Goal: Task Accomplishment & Management: Manage account settings

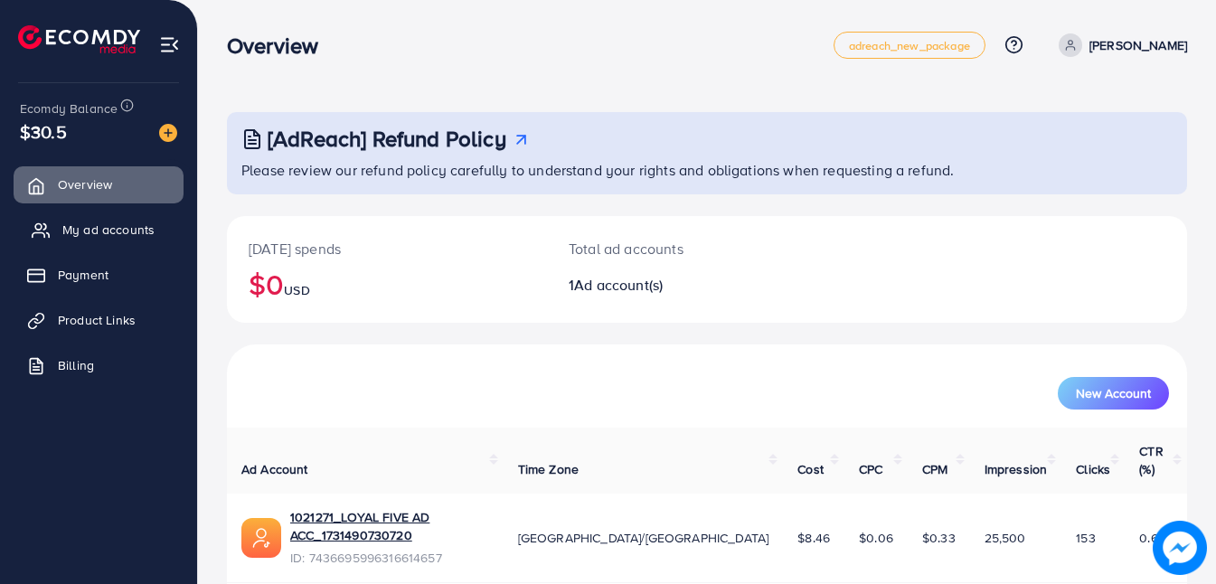
click at [77, 223] on span "My ad accounts" at bounding box center [108, 230] width 92 height 18
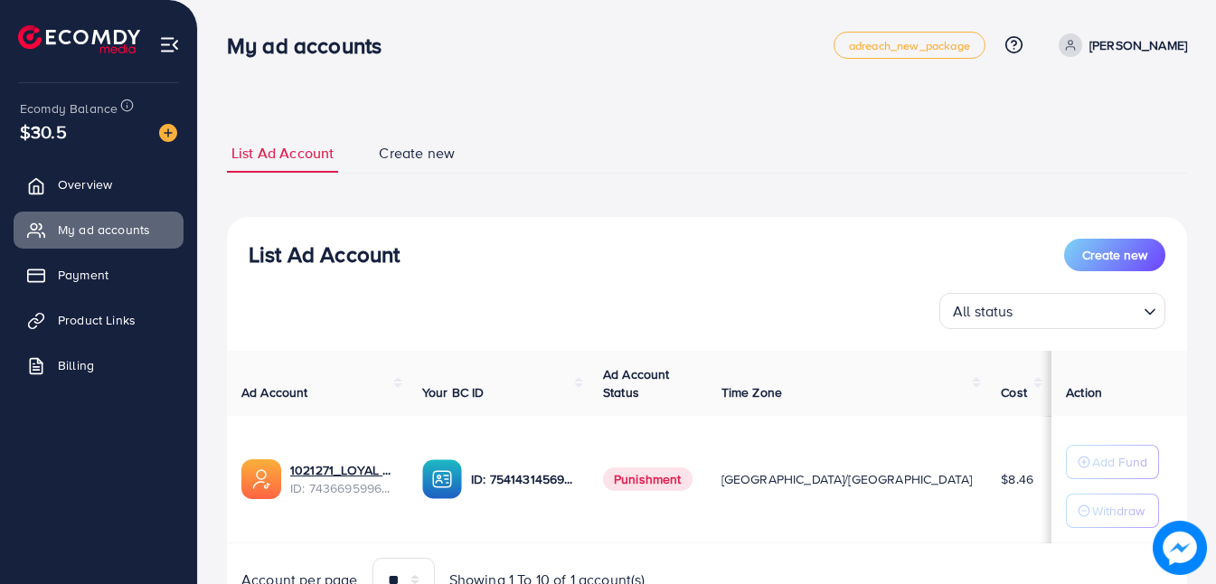
click at [683, 485] on span "Punishment" at bounding box center [648, 479] width 90 height 24
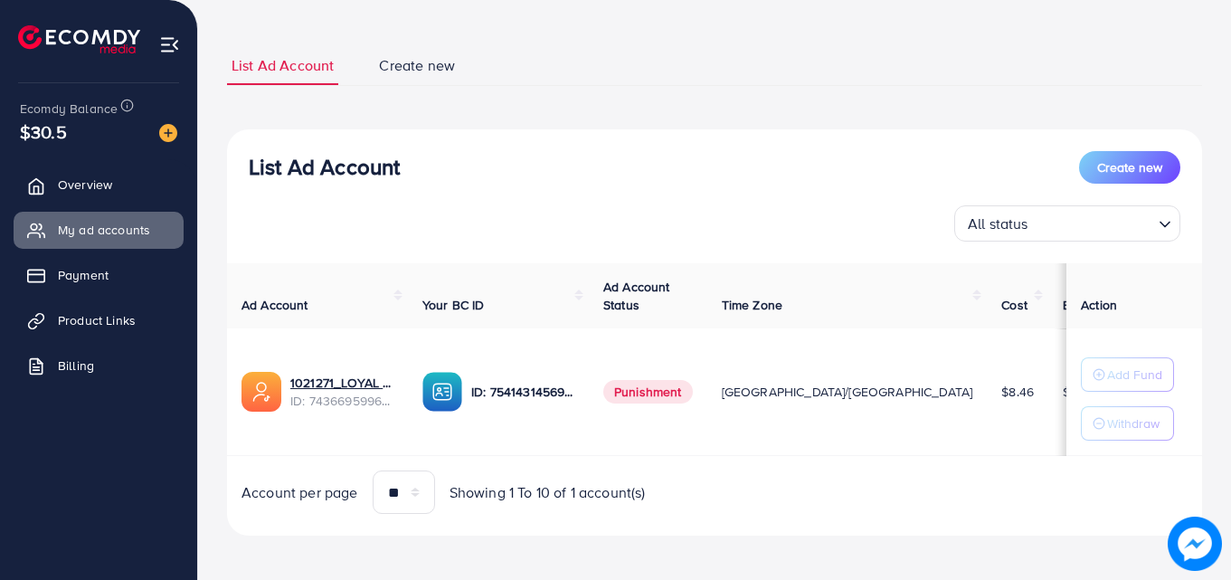
scroll to position [94, 0]
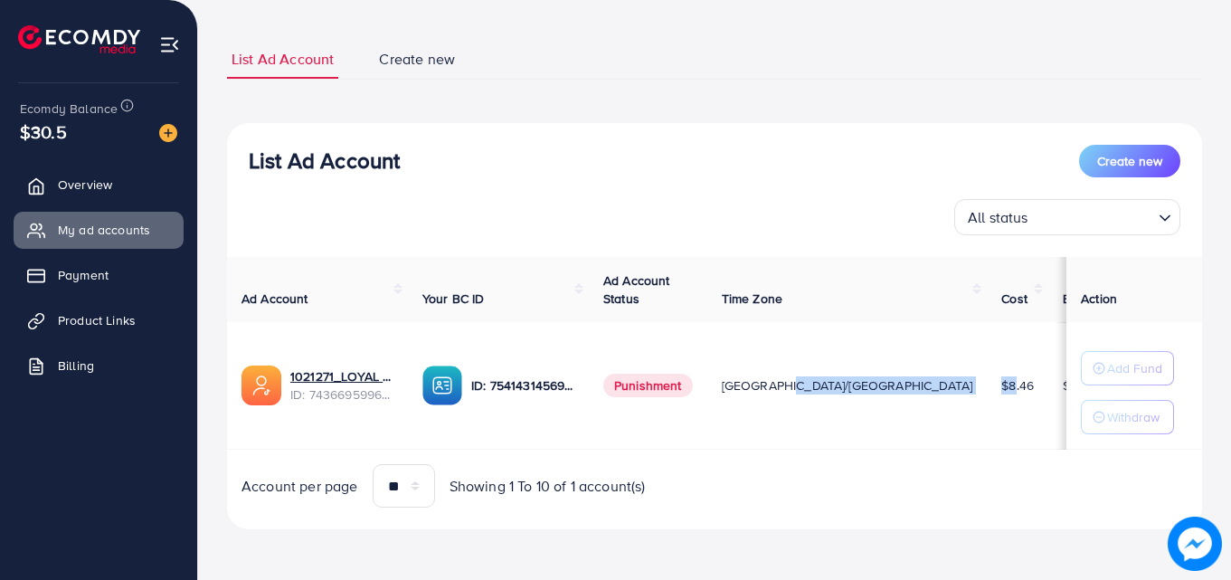
drag, startPoint x: 902, startPoint y: 368, endPoint x: 836, endPoint y: 362, distance: 66.3
click at [836, 362] on tr "1021271_LOYAL FIVE AD ACC_1731490730720 ID: 7436695996316614657 ID: 75414314569…" at bounding box center [744, 385] width 1034 height 127
click at [986, 316] on th "Cost" at bounding box center [1016, 290] width 61 height 66
click at [986, 289] on th "Cost" at bounding box center [1016, 290] width 61 height 66
click at [416, 61] on span "Create new" at bounding box center [417, 59] width 76 height 21
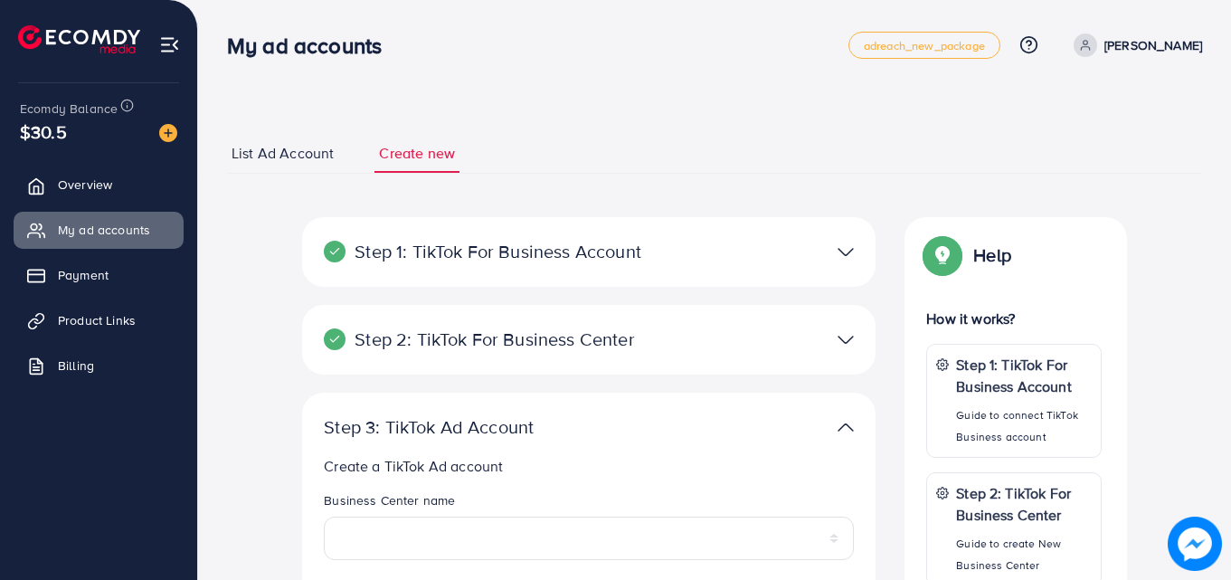
click at [285, 165] on link "List Ad Account" at bounding box center [282, 153] width 111 height 39
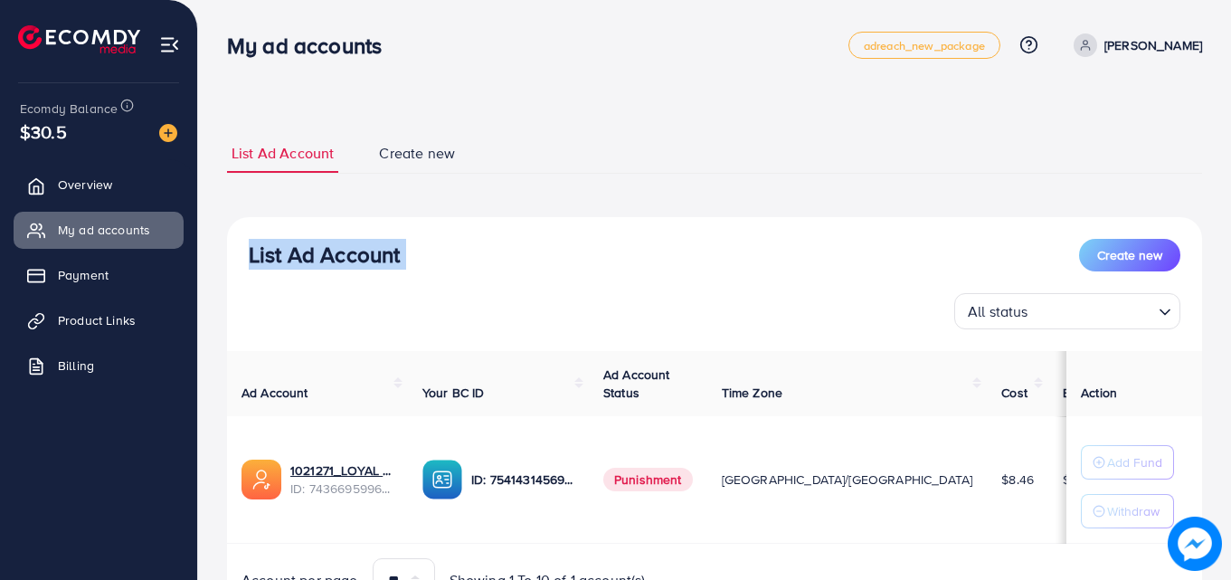
drag, startPoint x: 1229, startPoint y: 165, endPoint x: 1227, endPoint y: 197, distance: 32.6
click at [1215, 197] on div "List Ad Account Create new List Ad Account Create new All status Loading... Ad …" at bounding box center [714, 337] width 1033 height 674
click at [1145, 133] on div "List Ad Account Create new List Ad Account Create new All status Loading... Ad …" at bounding box center [714, 378] width 975 height 533
click at [62, 310] on link "Product Links" at bounding box center [99, 320] width 170 height 36
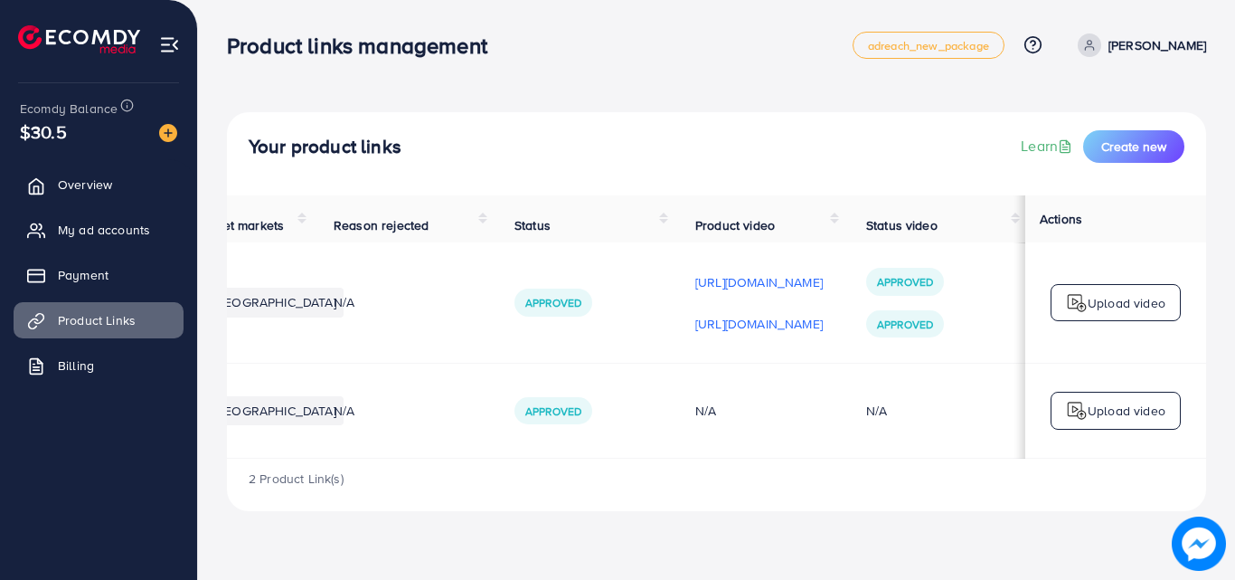
scroll to position [0, 109]
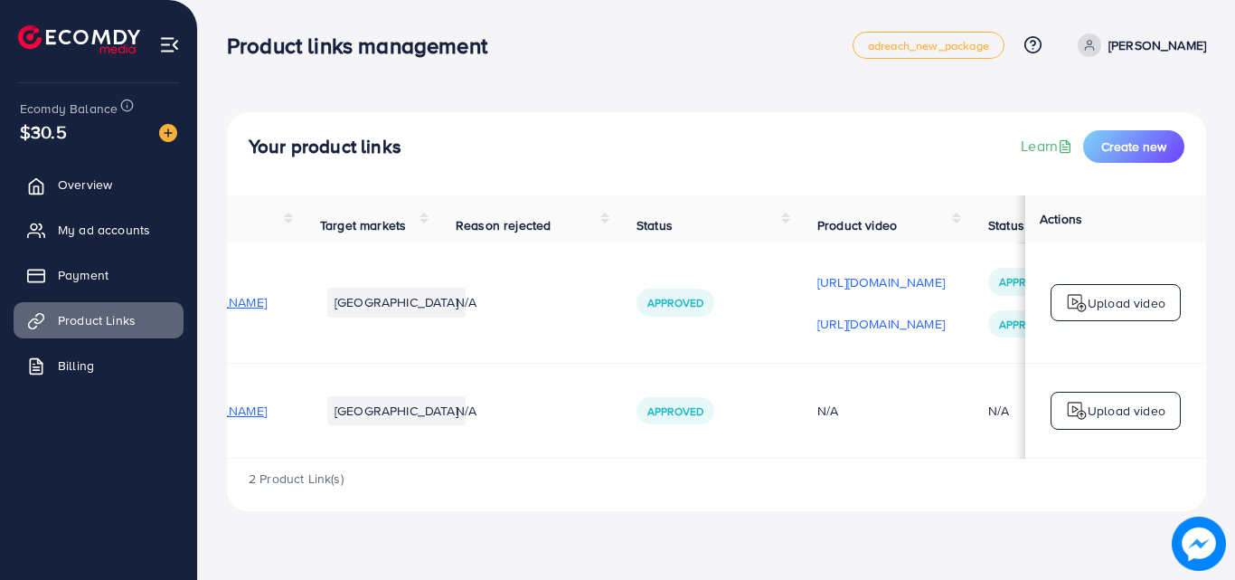
click at [267, 414] on span "[URL][DOMAIN_NAME]" at bounding box center [202, 410] width 127 height 18
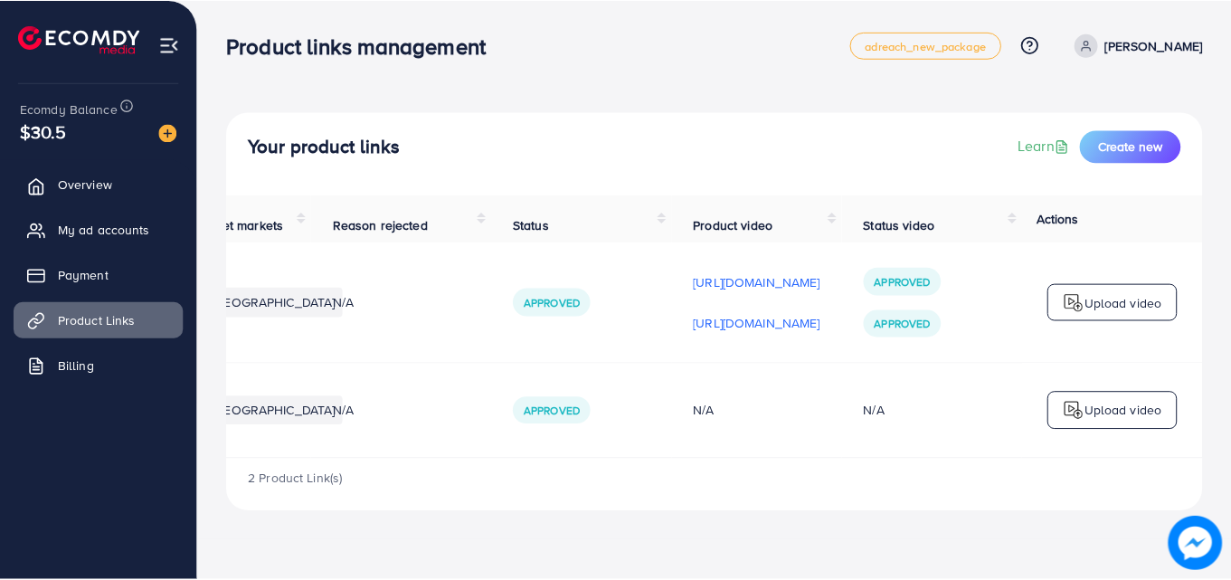
scroll to position [0, 453]
click at [117, 222] on span "My ad accounts" at bounding box center [108, 230] width 92 height 18
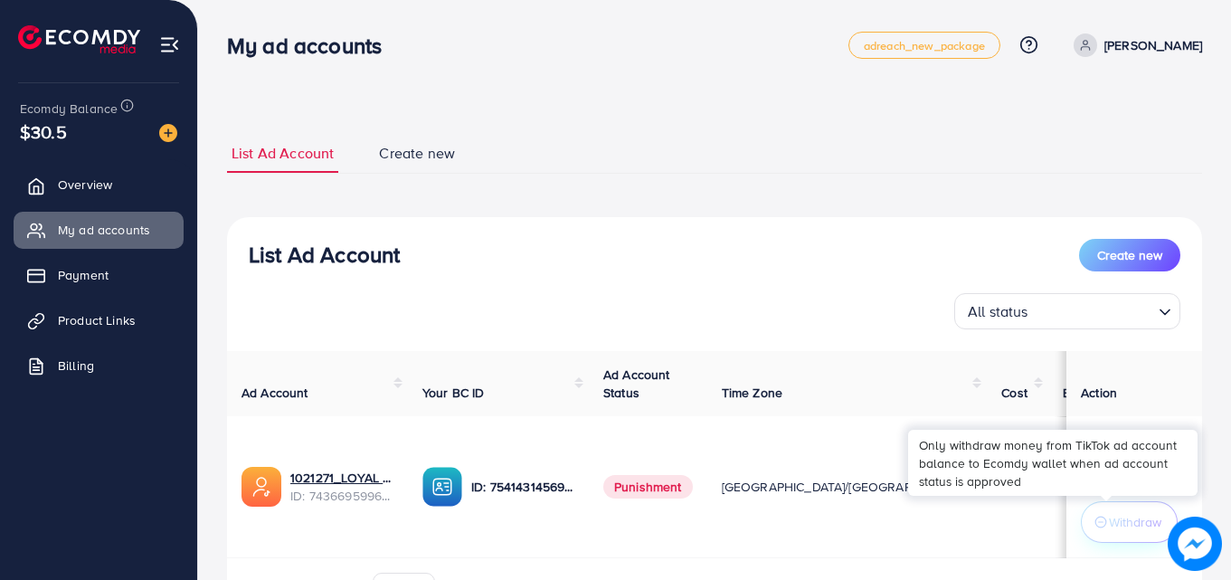
click at [1109, 530] on p "Withdraw" at bounding box center [1135, 522] width 52 height 22
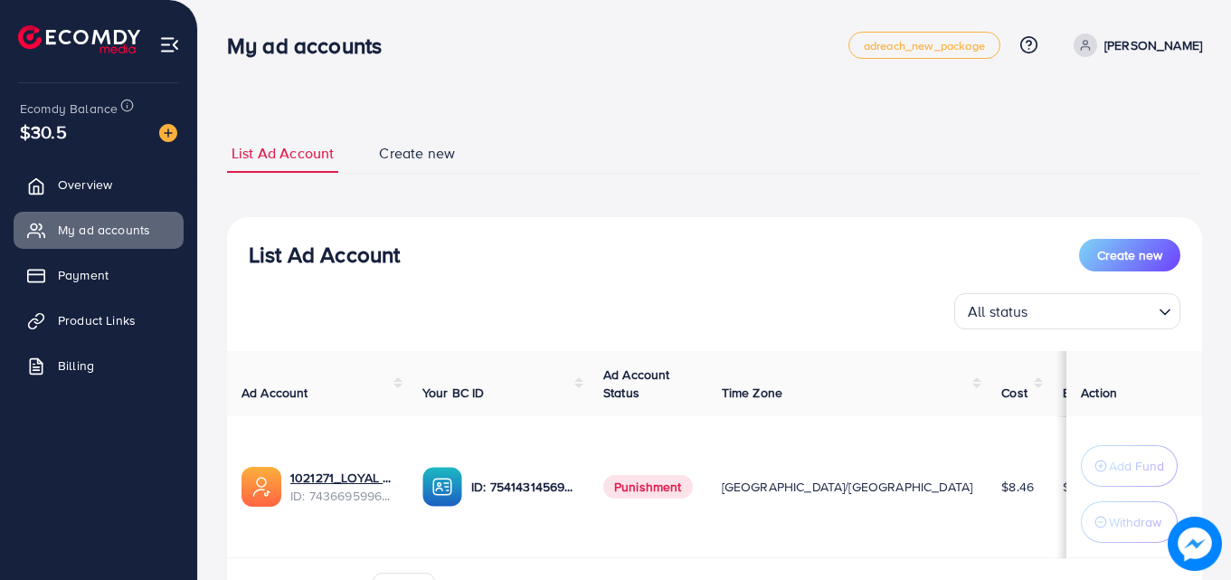
click at [406, 156] on span "Create new" at bounding box center [417, 153] width 76 height 21
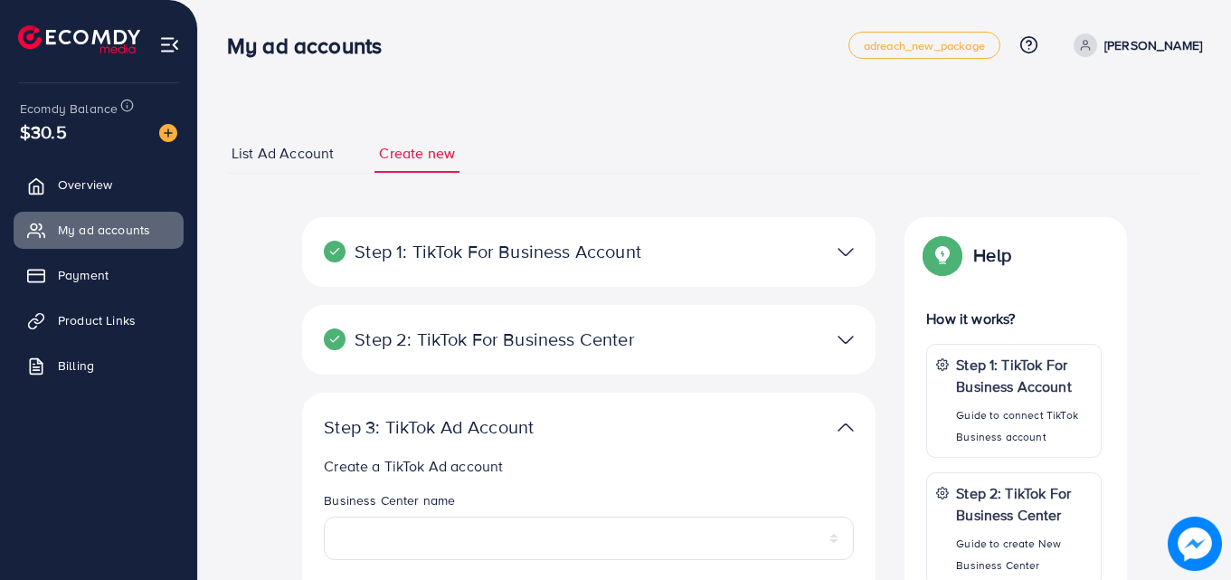
click at [841, 257] on img at bounding box center [845, 252] width 16 height 26
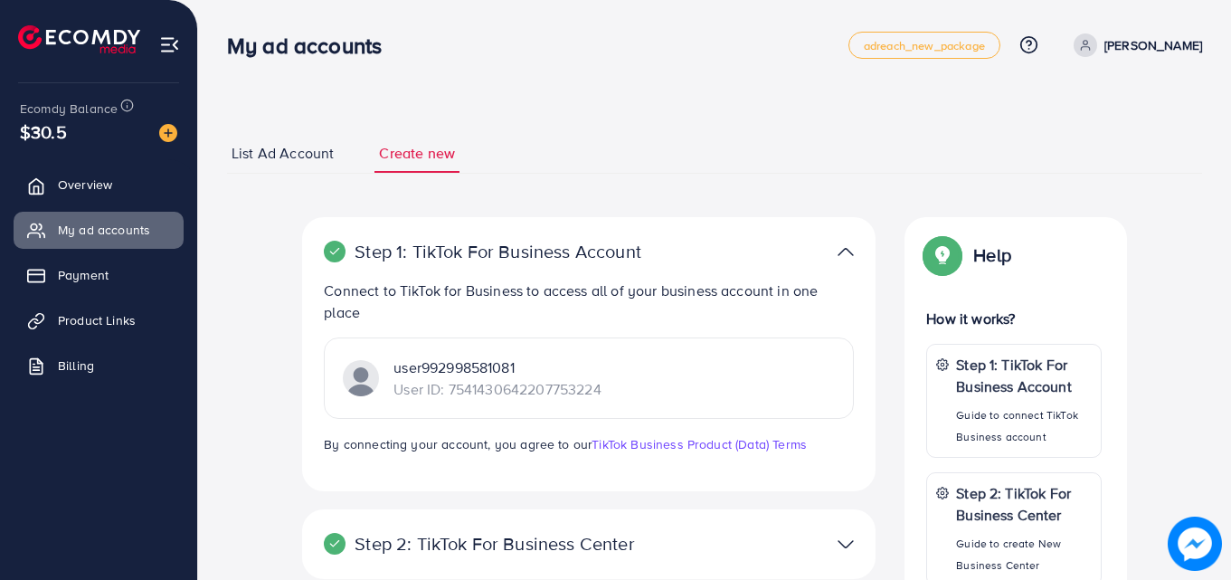
drag, startPoint x: 1227, startPoint y: 250, endPoint x: 1227, endPoint y: 278, distance: 28.0
click at [1215, 278] on div "List Ad Account Create new Step 1: TikTok For Business Account Connect to TikTo…" at bounding box center [714, 538] width 1033 height 1077
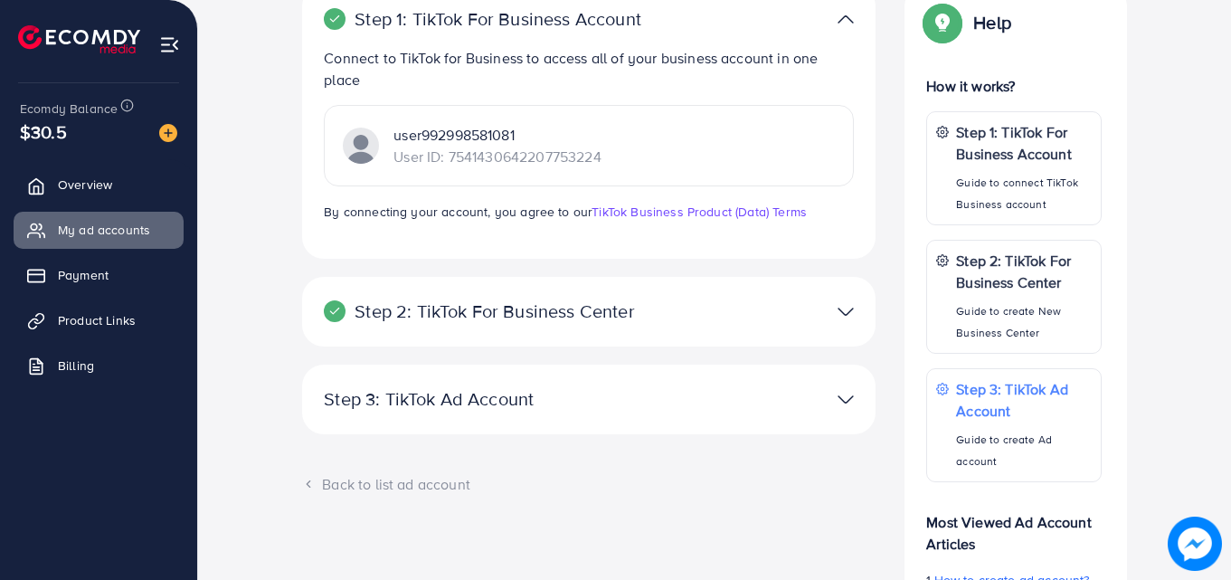
scroll to position [255, 0]
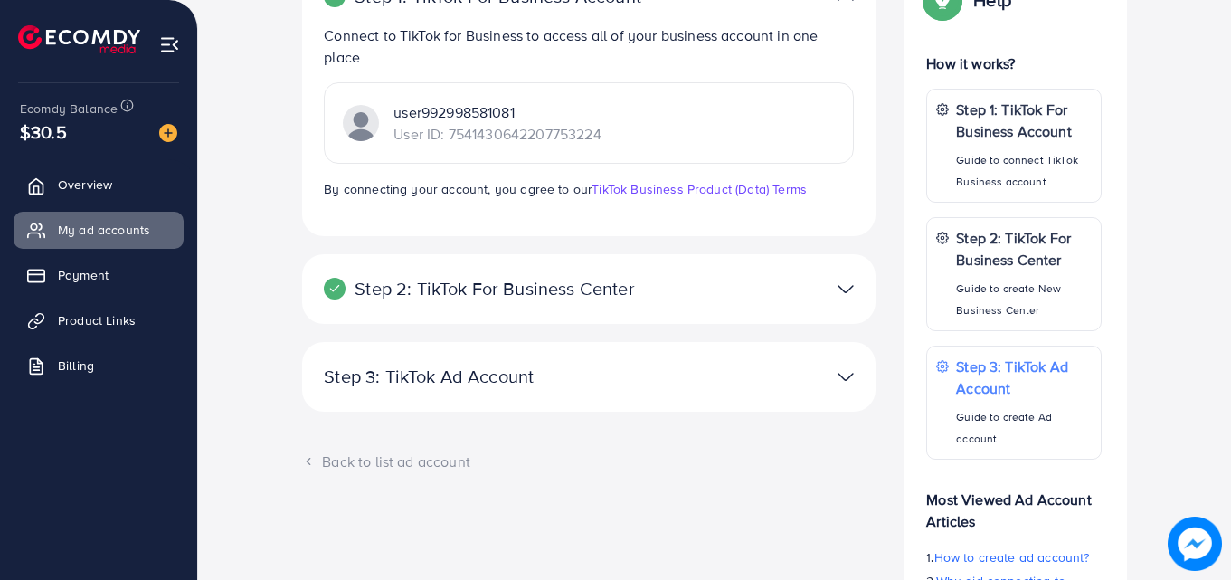
click at [841, 284] on img at bounding box center [845, 289] width 16 height 26
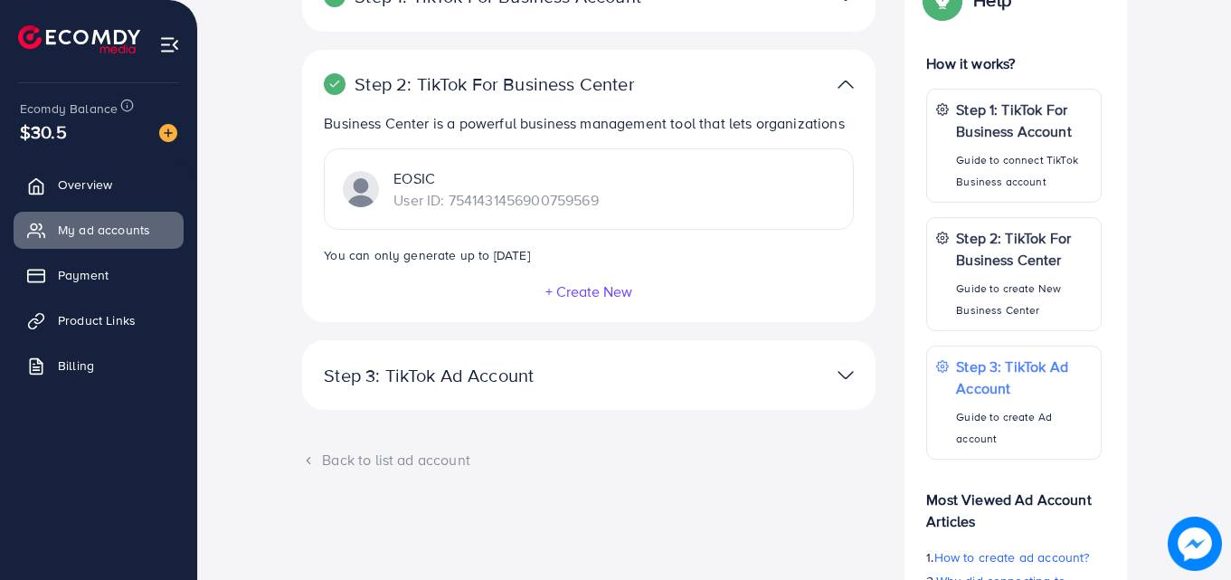
drag, startPoint x: 1230, startPoint y: 347, endPoint x: 1230, endPoint y: 369, distance: 21.7
click at [1215, 369] on div "List Ad Account Create new Step 1: TikTok For Business Account Connect to TikTo…" at bounding box center [714, 283] width 1033 height 1077
click at [849, 375] on img at bounding box center [845, 375] width 16 height 26
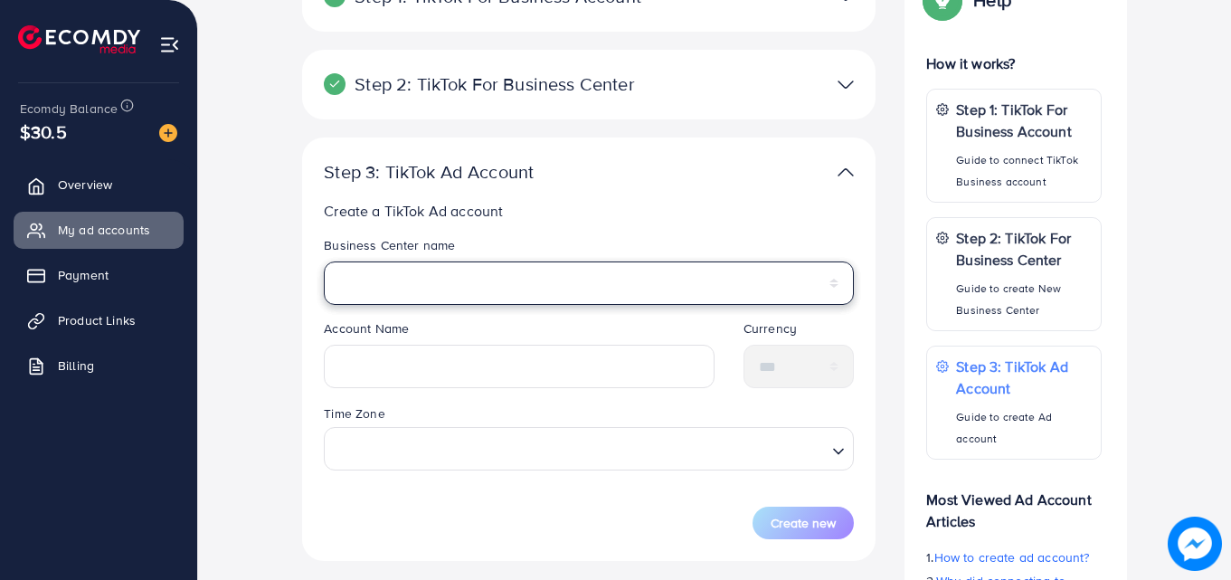
click at [618, 277] on select "*****" at bounding box center [589, 282] width 530 height 43
select select "**********"
click at [324, 261] on select "*****" at bounding box center [589, 282] width 530 height 43
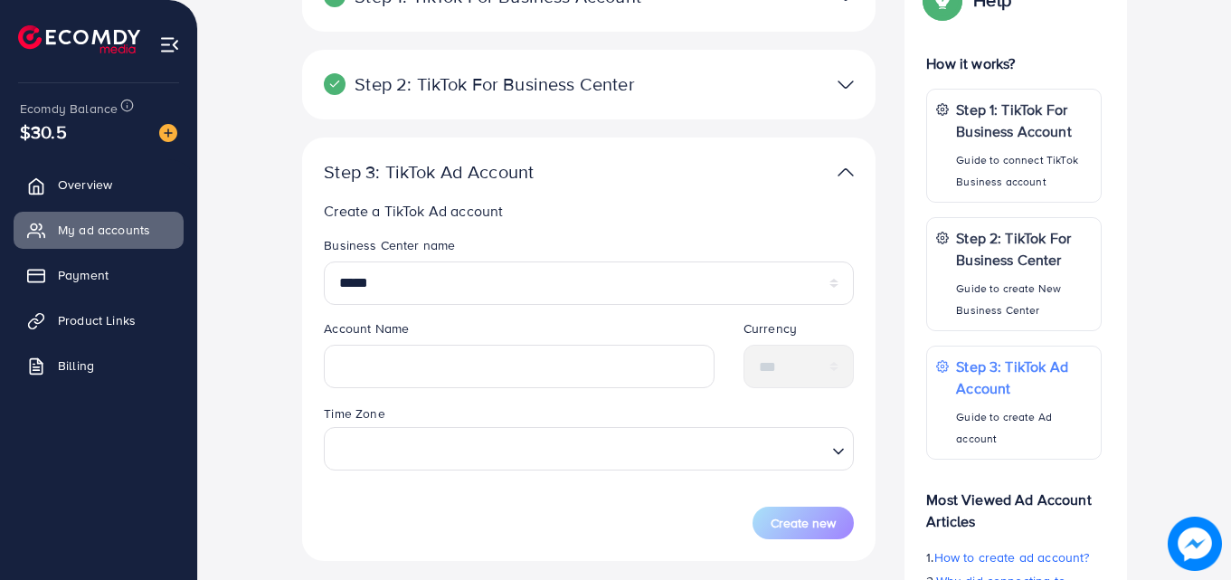
click at [562, 319] on legend "Account Name" at bounding box center [519, 331] width 391 height 25
click at [510, 358] on input "text" at bounding box center [519, 366] width 391 height 43
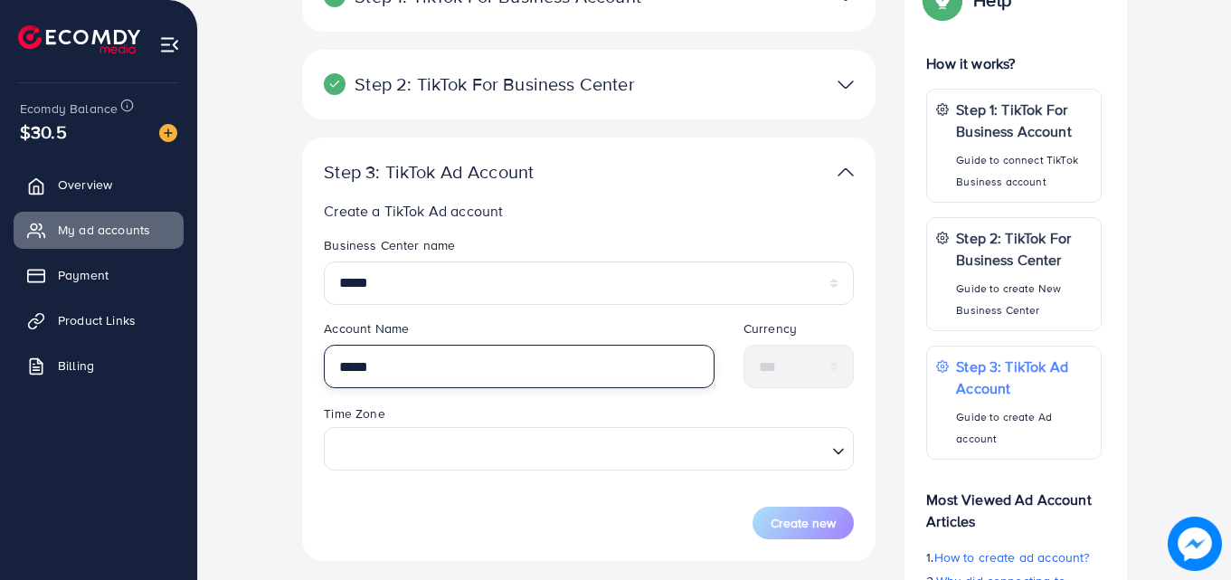
type input "*****"
drag, startPoint x: 1229, startPoint y: 355, endPoint x: 1230, endPoint y: 375, distance: 19.9
click at [1215, 375] on div "List Ad Account Create new Step 1: TikTok For Business Account Connect to TikTo…" at bounding box center [714, 283] width 1033 height 1077
click at [562, 472] on div "Time Zone Loading..." at bounding box center [588, 442] width 559 height 81
click at [582, 457] on input "Search for option" at bounding box center [578, 447] width 493 height 33
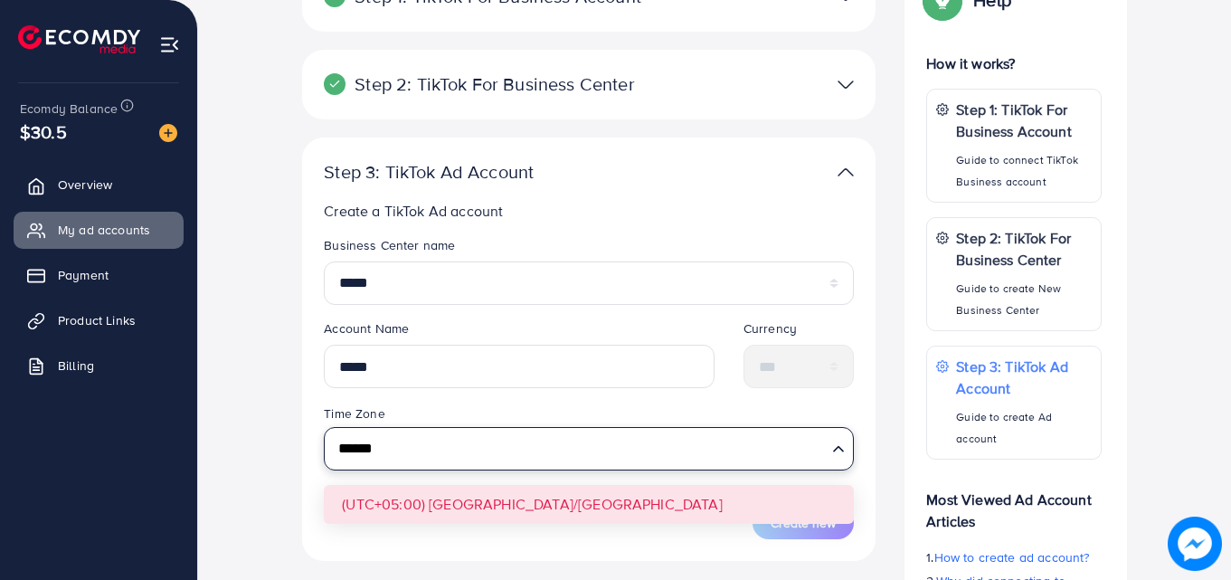
type input "******"
click at [571, 506] on form "Business Center name ***** Account Name ***** Currency *** Time Zone Loading...…" at bounding box center [589, 387] width 530 height 303
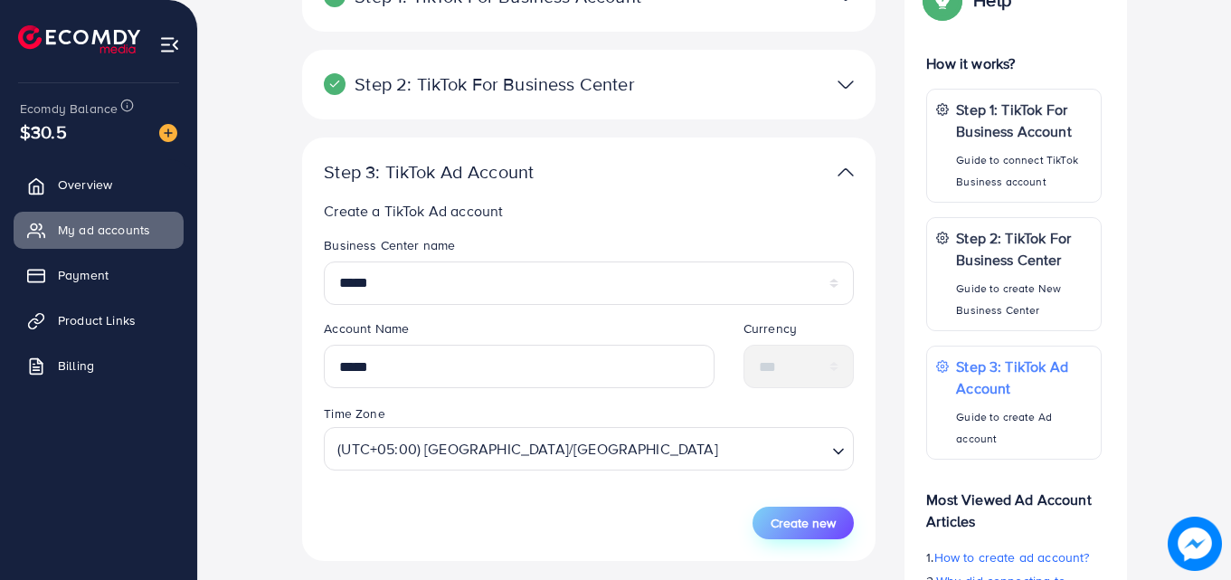
click at [817, 524] on span "Create new" at bounding box center [802, 523] width 65 height 18
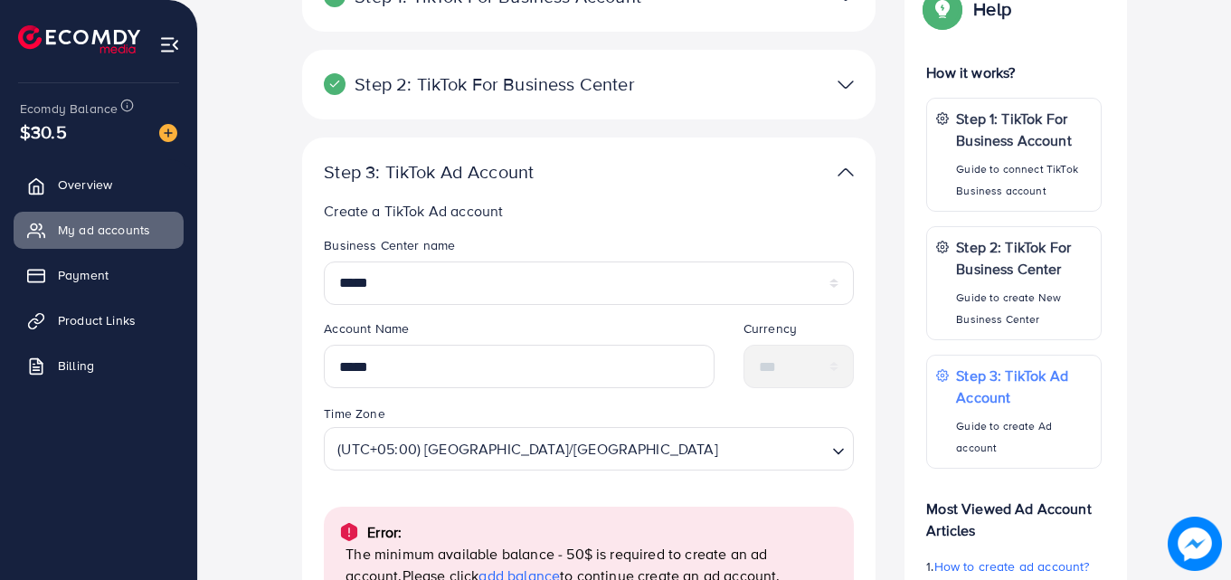
click at [1215, 307] on div "List Ad Account Create new Step 1: TikTok For Business Account Connect to TikTo…" at bounding box center [714, 288] width 1033 height 1086
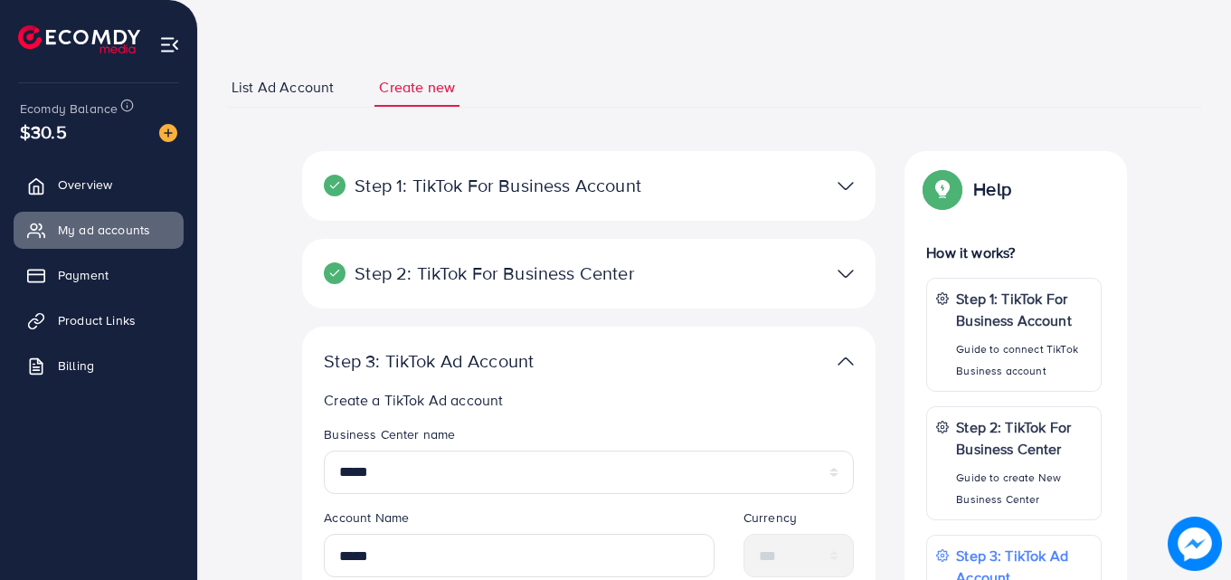
scroll to position [0, 0]
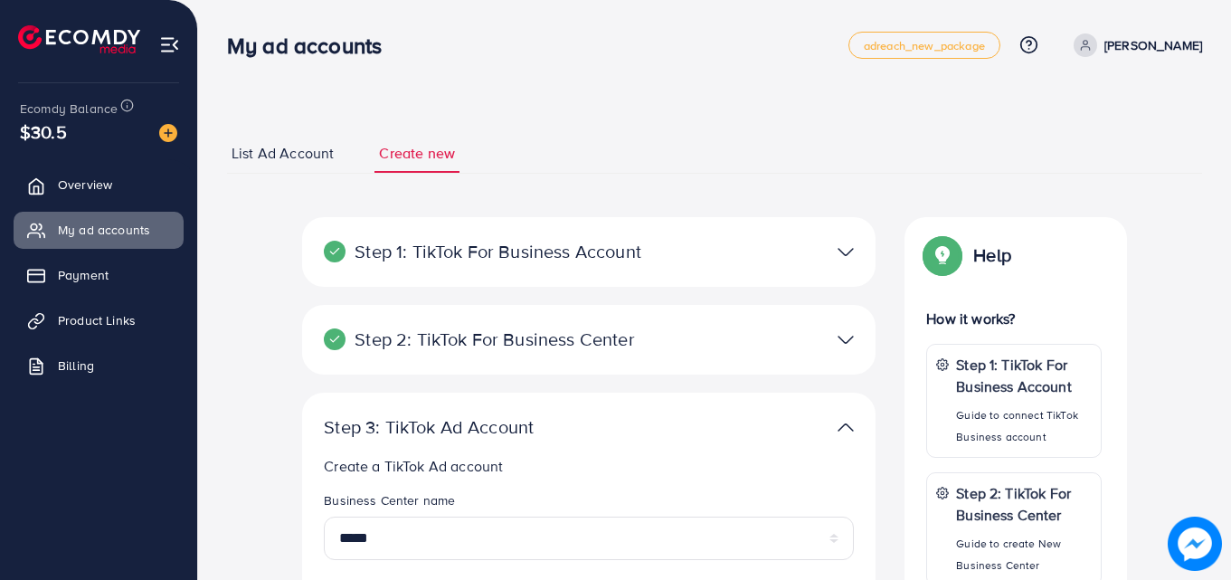
click at [315, 156] on span "List Ad Account" at bounding box center [282, 153] width 102 height 21
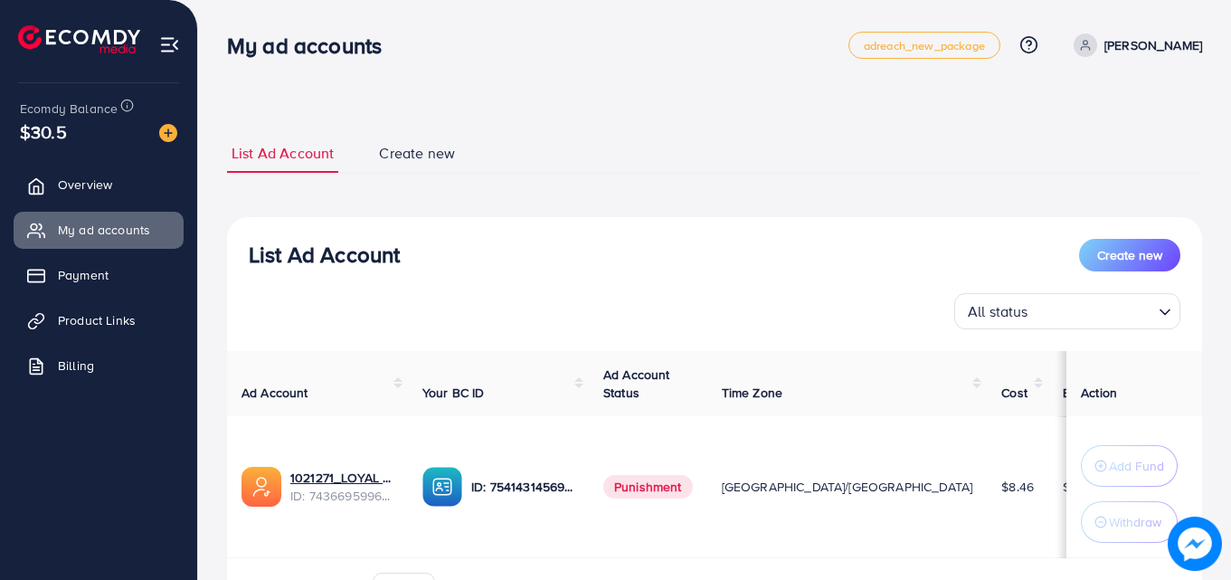
click at [403, 159] on span "Create new" at bounding box center [417, 153] width 76 height 21
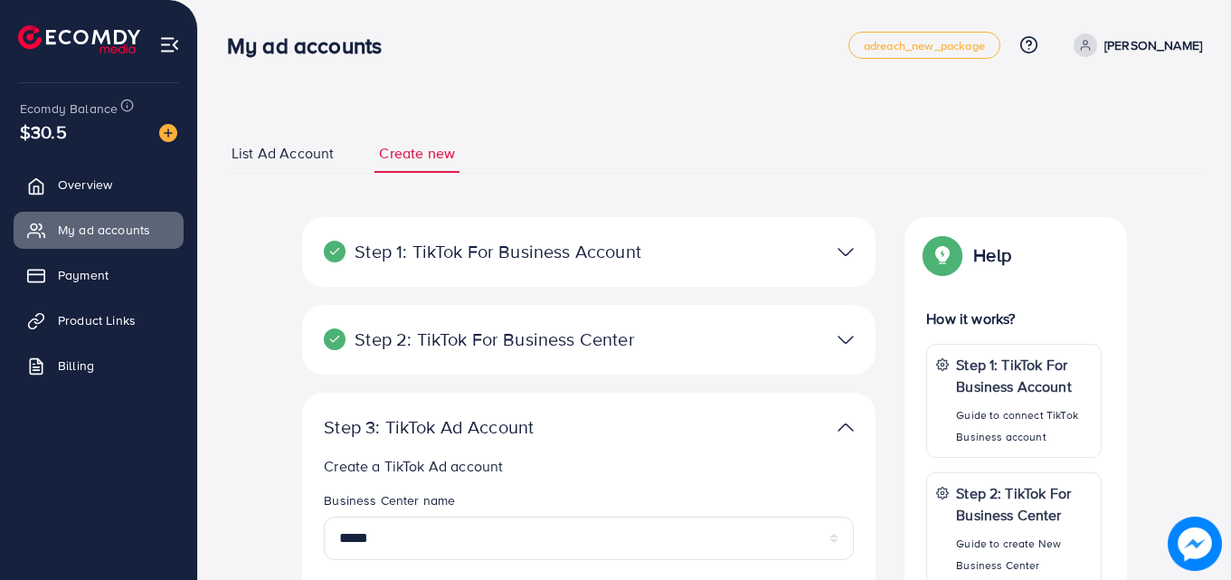
click at [250, 147] on span "List Ad Account" at bounding box center [282, 153] width 102 height 21
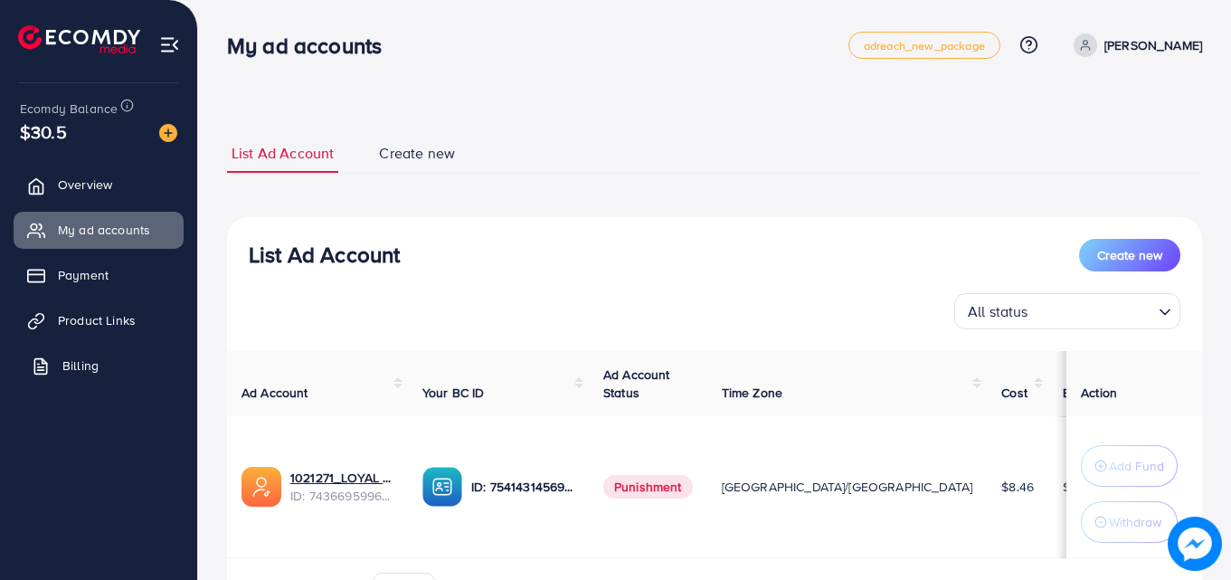
click at [68, 365] on span "Billing" at bounding box center [80, 365] width 36 height 18
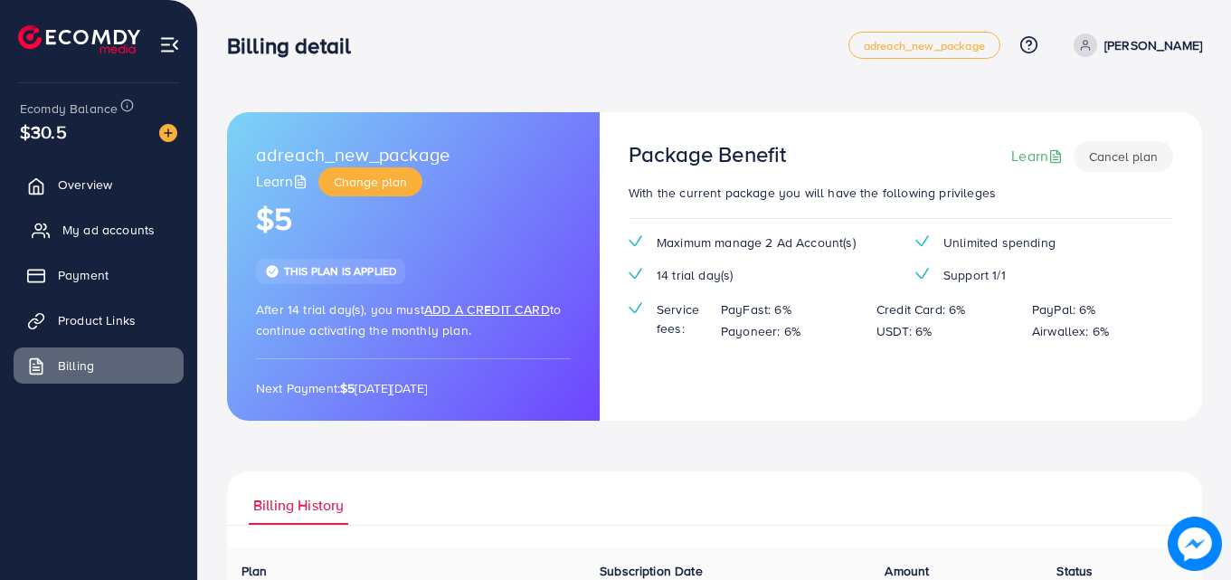
click at [46, 227] on icon at bounding box center [44, 226] width 3 height 5
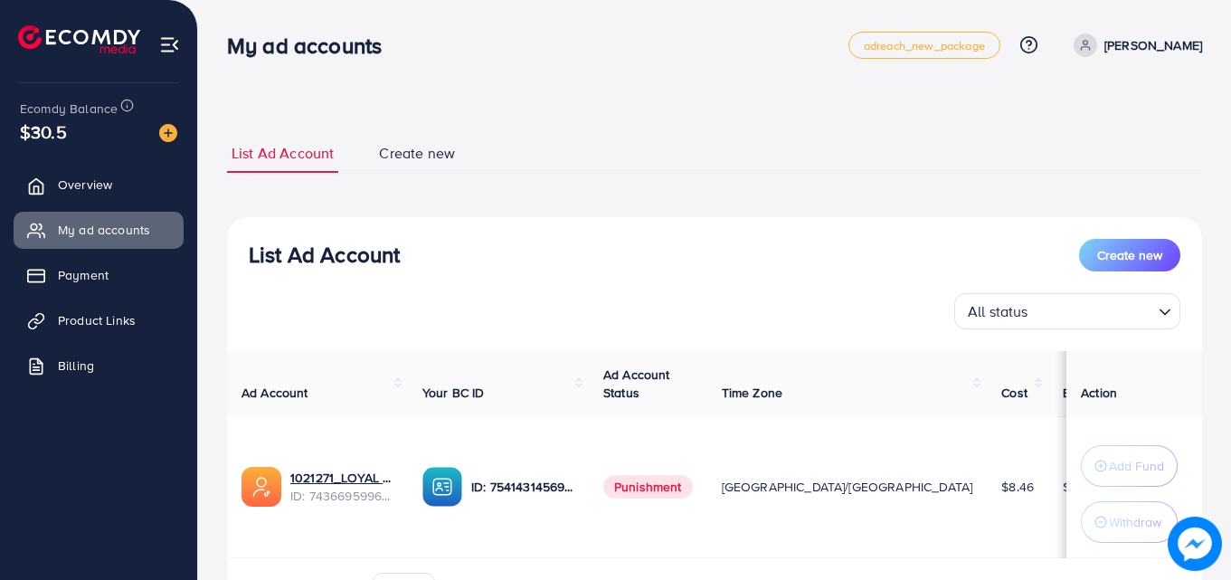
click at [405, 143] on span "Create new" at bounding box center [417, 153] width 76 height 21
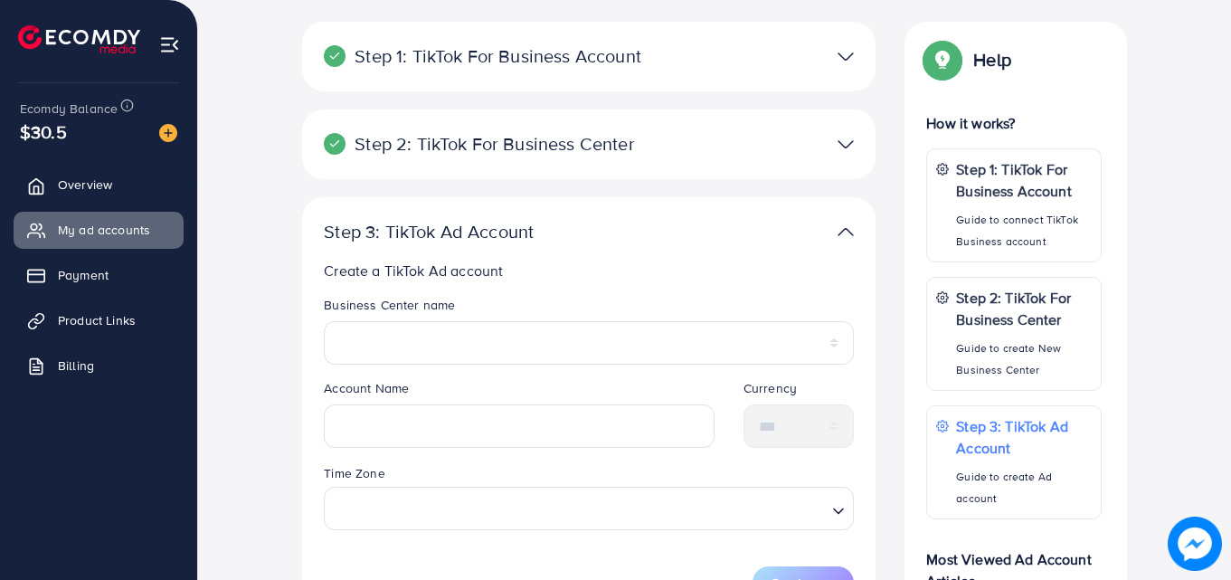
scroll to position [212, 0]
